Goal: Transaction & Acquisition: Purchase product/service

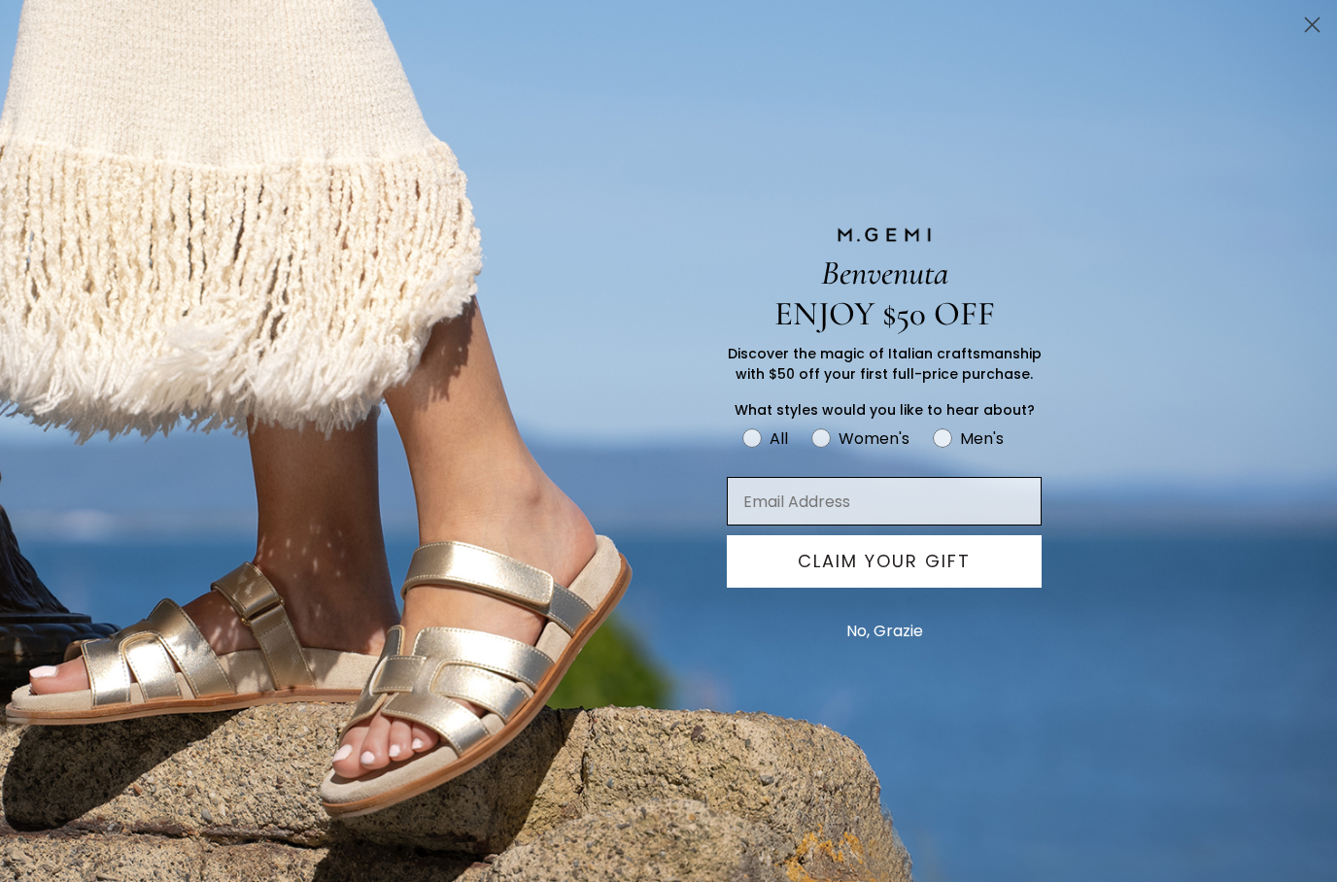
click at [900, 510] on input "Email Address" at bounding box center [884, 501] width 315 height 49
type input "hilgpete@gmail.com"
click at [941, 570] on button "CLAIM YOUR GIFT" at bounding box center [884, 561] width 315 height 52
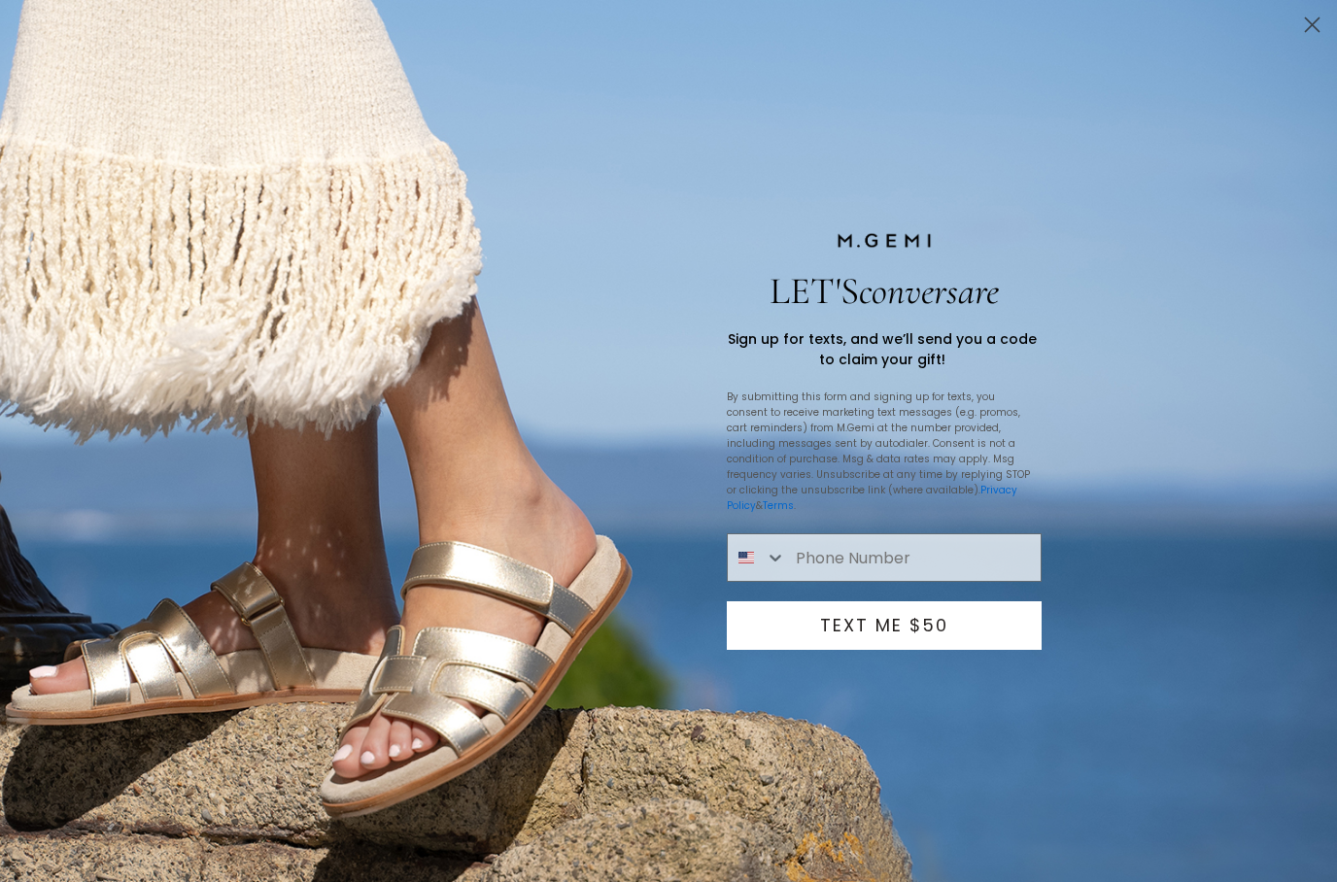
type input "1-508-631-6199"
click at [948, 640] on button "TEXT ME $50" at bounding box center [884, 625] width 315 height 49
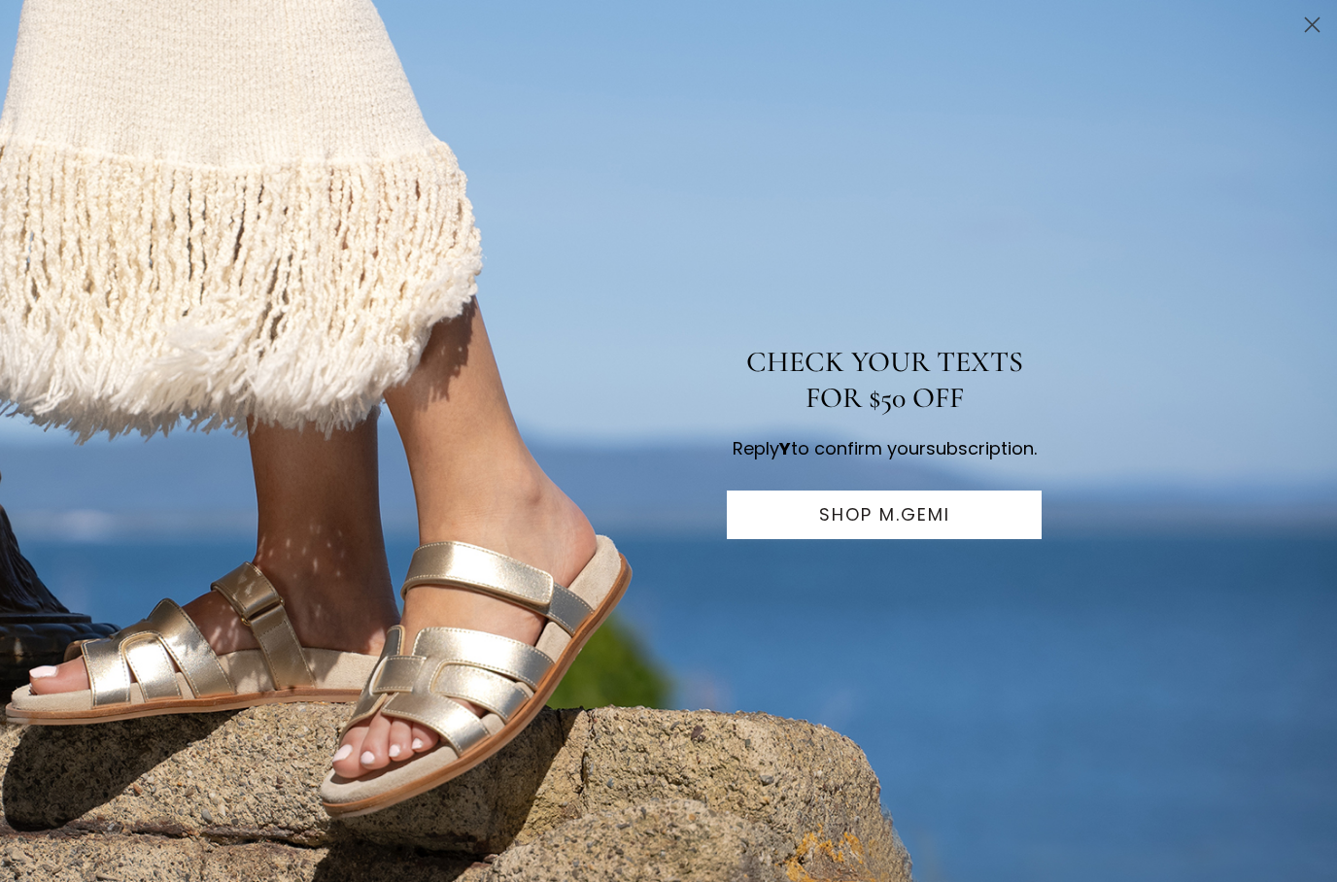
click at [1290, 614] on div "CHECK YOUR TEXTS FOR $50 OFF Reply Y to confirm your subscription. SHOP M.GEMI …" at bounding box center [668, 441] width 1337 height 882
click at [981, 539] on button "SHOP M.GEMI" at bounding box center [884, 515] width 315 height 49
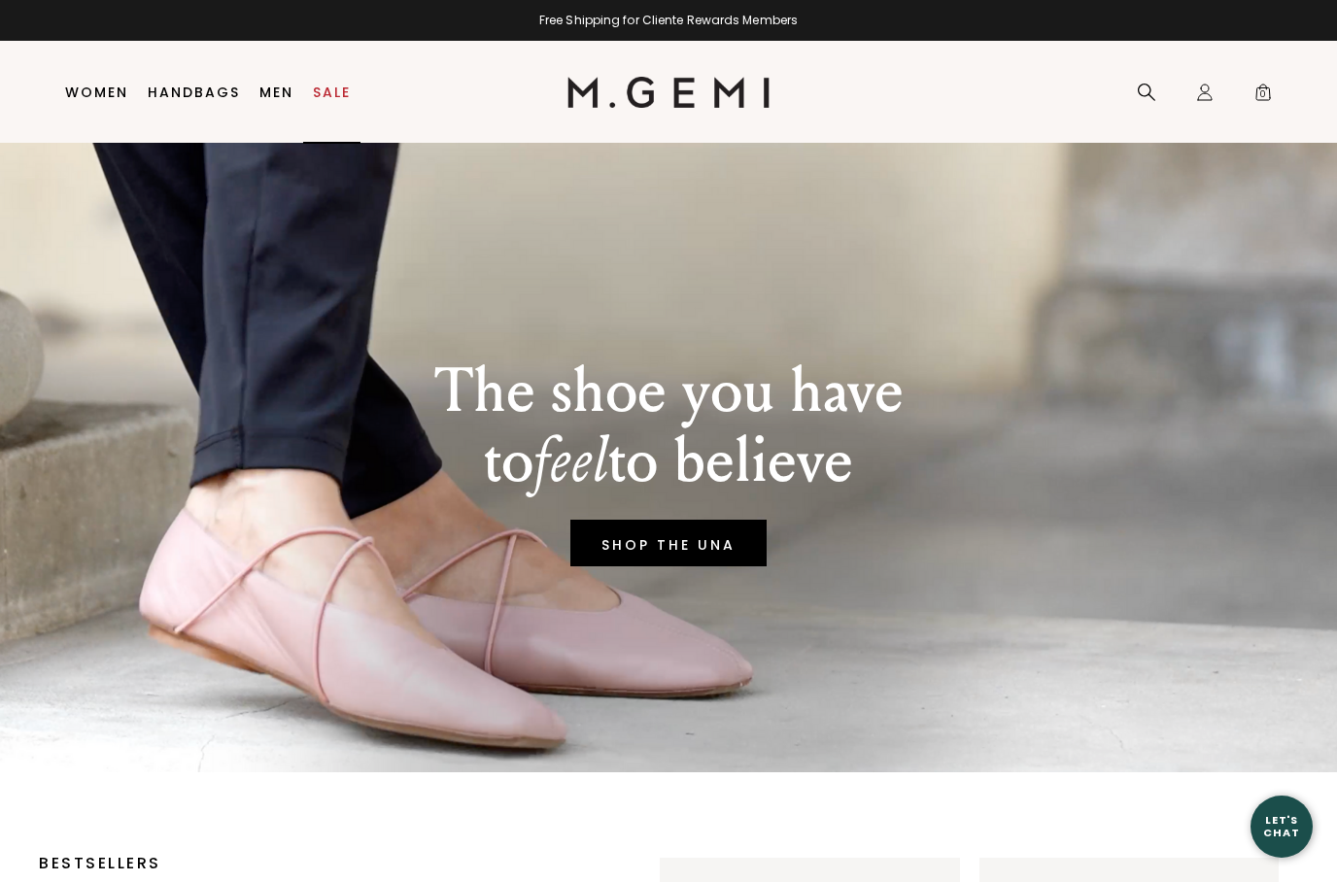
click at [341, 91] on link "Sale" at bounding box center [332, 93] width 38 height 16
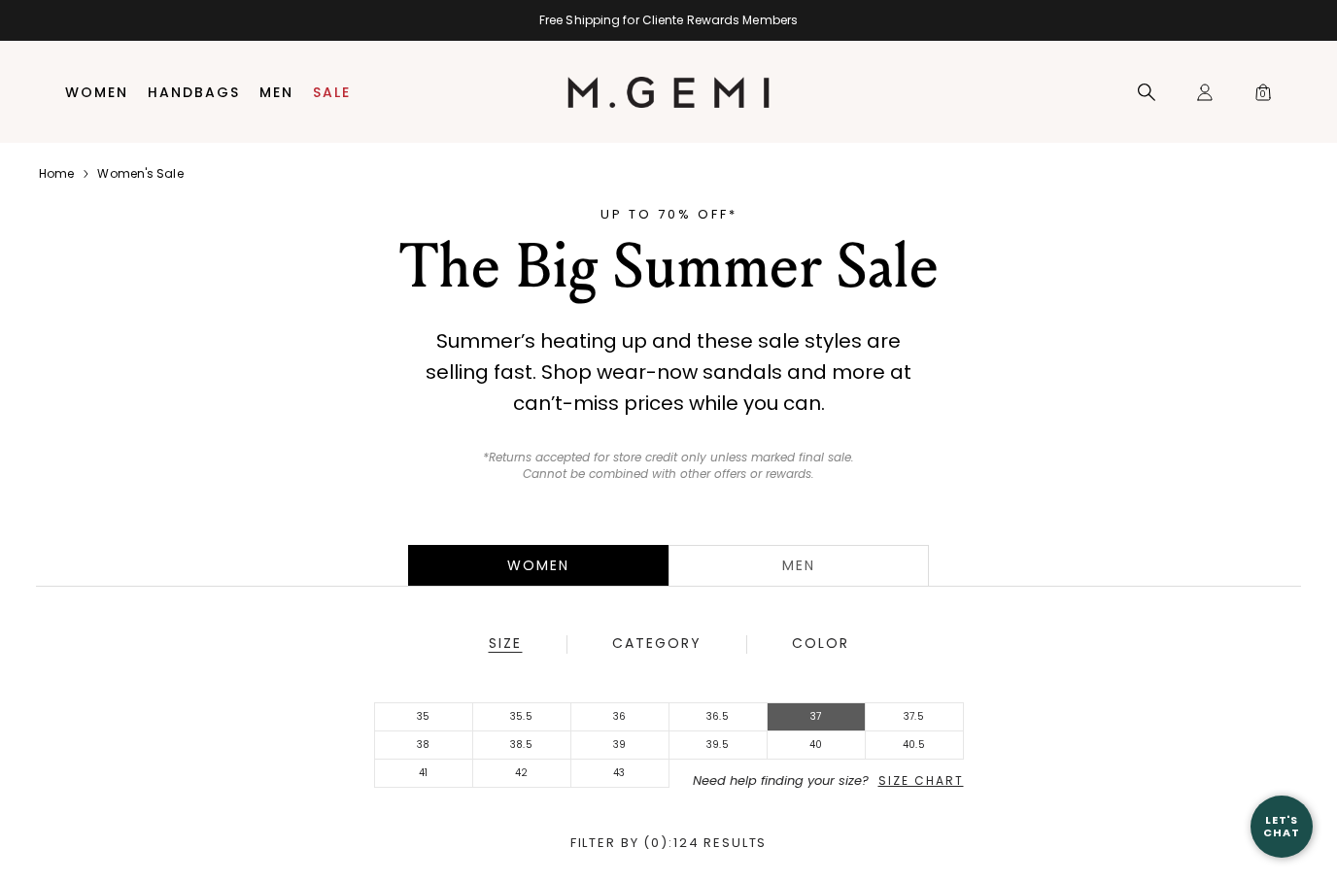
click at [824, 728] on li "37" at bounding box center [817, 717] width 98 height 28
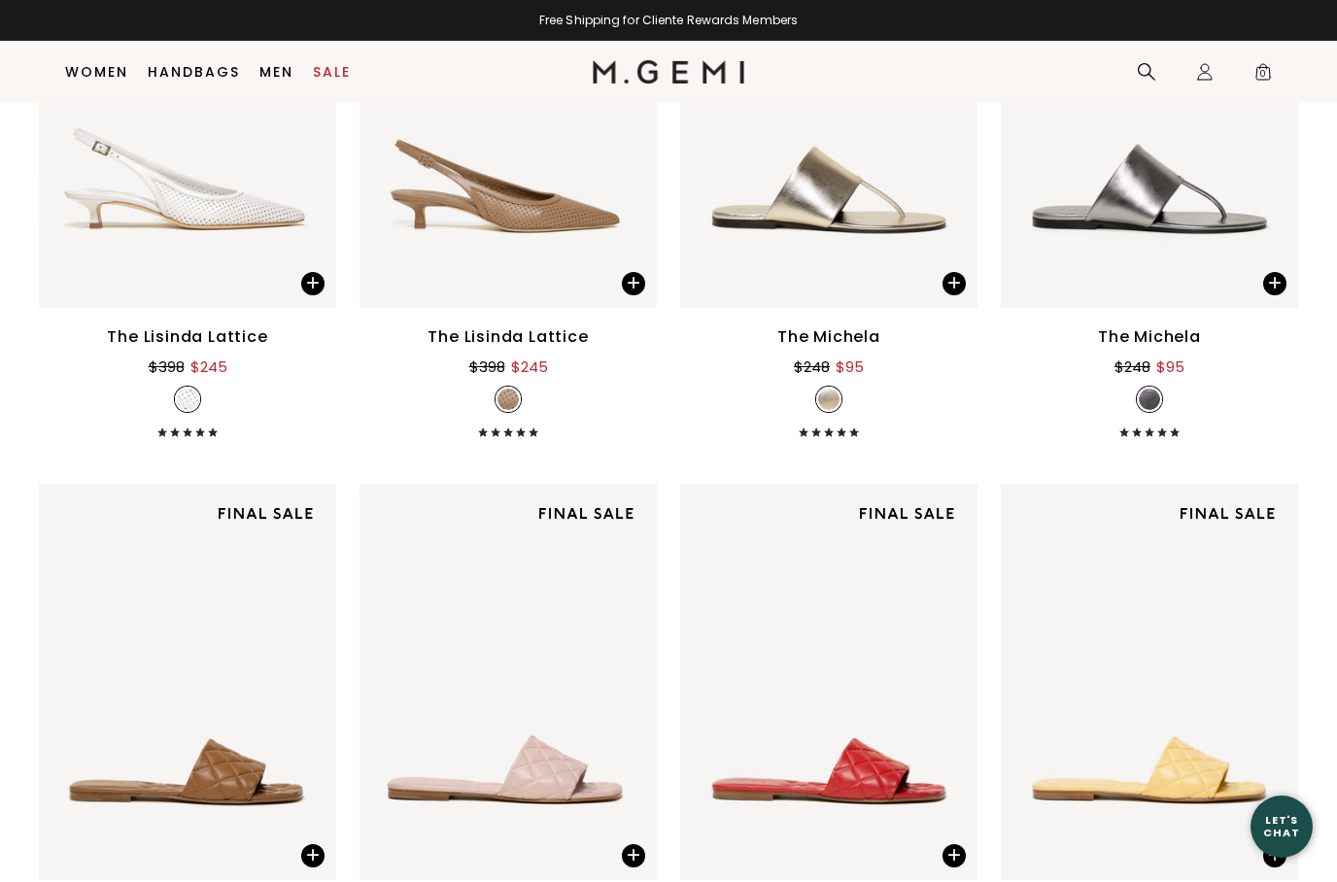
scroll to position [2911, 0]
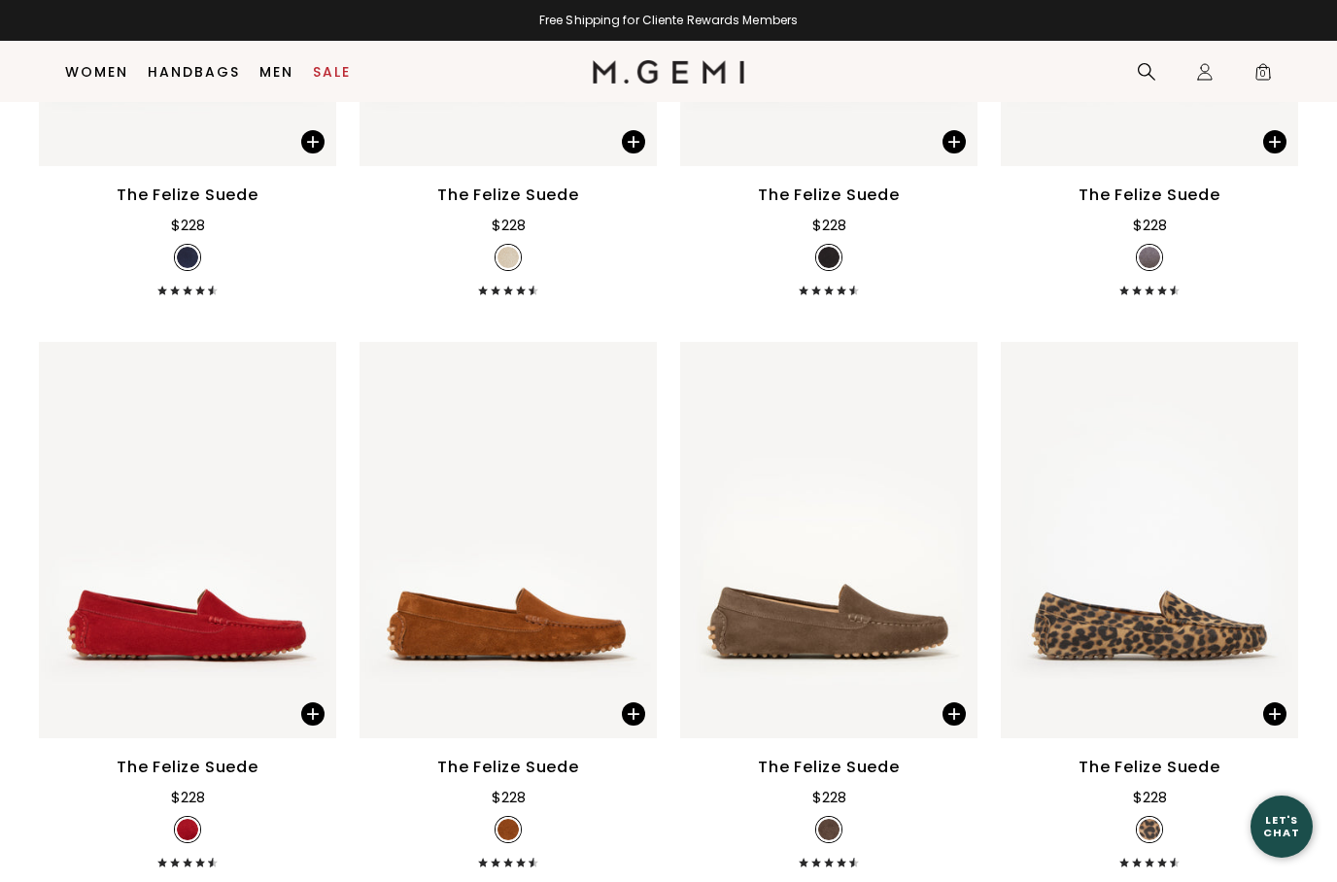
scroll to position [8165, 0]
